Goal: Task Accomplishment & Management: Manage account settings

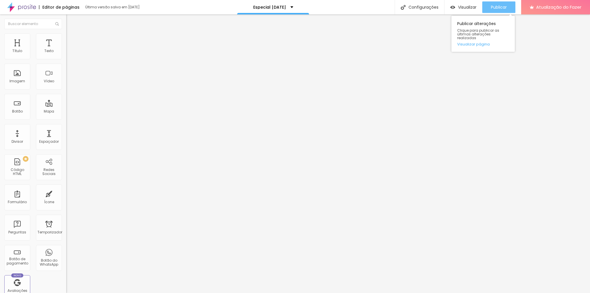
click at [486, 10] on button "Publicar" at bounding box center [498, 7] width 33 height 12
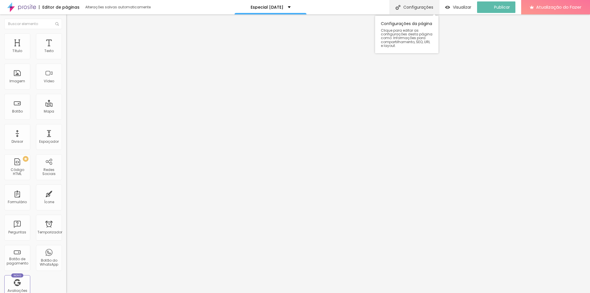
click at [420, 4] on div "Configurações" at bounding box center [414, 7] width 50 height 14
click at [28, 10] on img at bounding box center [21, 7] width 29 height 14
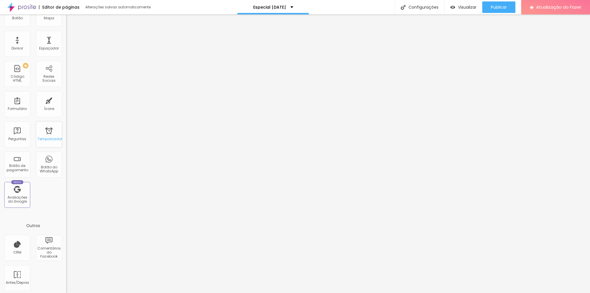
scroll to position [95, 0]
click at [424, 9] on font "Configurações" at bounding box center [423, 7] width 30 height 6
